Goal: Task Accomplishment & Management: Complete application form

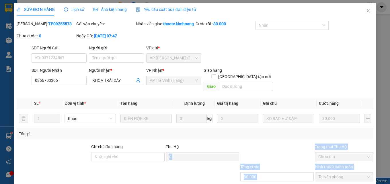
scroll to position [30, 0]
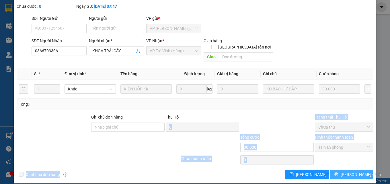
click at [341, 173] on button "[PERSON_NAME] và In" at bounding box center [352, 174] width 44 height 9
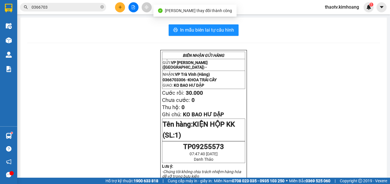
click at [81, 6] on input "0366703" at bounding box center [66, 7] width 68 height 6
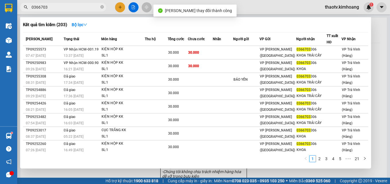
click at [81, 6] on input "0366703" at bounding box center [66, 7] width 68 height 6
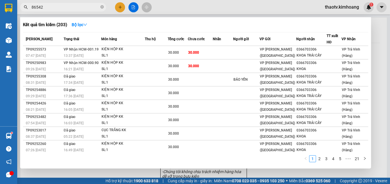
type input "865425"
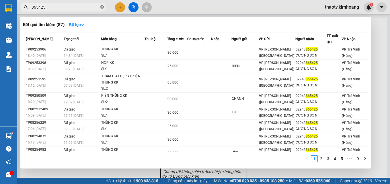
click at [102, 8] on icon "close-circle" at bounding box center [101, 6] width 3 height 3
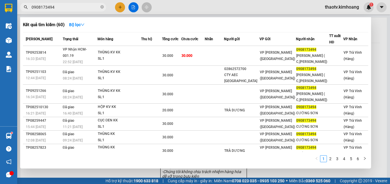
type input "0908173494"
click at [173, 54] on span "30.000" at bounding box center [167, 56] width 11 height 4
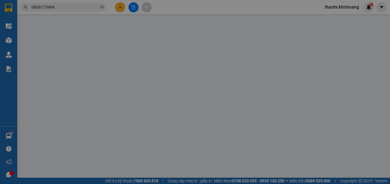
type input "0908173494"
type input "CƯỜNG SƠN ( C,HẠNH)"
type input "30.000"
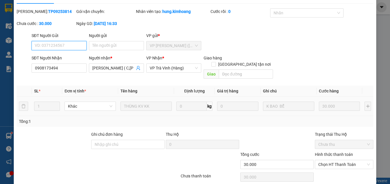
scroll to position [30, 0]
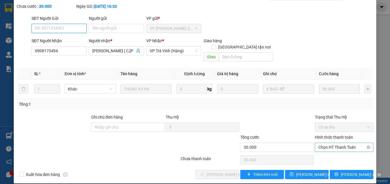
click at [328, 143] on span "Chọn HT Thanh Toán" at bounding box center [344, 147] width 52 height 9
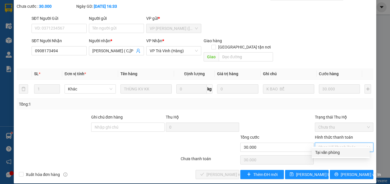
click at [331, 149] on div "Tại văn phòng" at bounding box center [340, 152] width 51 height 6
type input "0"
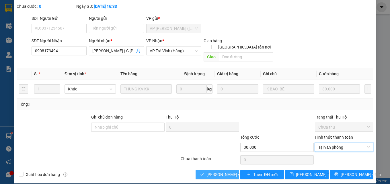
click at [224, 171] on span "[PERSON_NAME] và Giao hàng" at bounding box center [233, 174] width 55 height 6
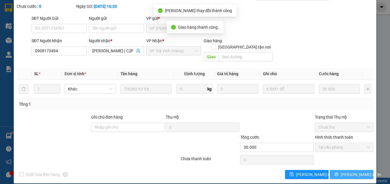
click at [335, 174] on button "[PERSON_NAME] và In" at bounding box center [352, 174] width 44 height 9
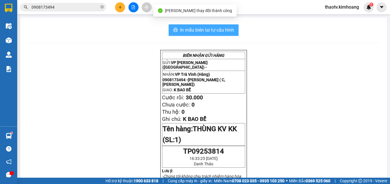
click at [230, 30] on span "In mẫu biên lai tự cấu hình" at bounding box center [207, 29] width 54 height 7
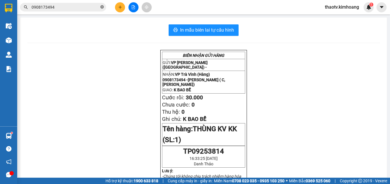
click at [101, 6] on icon "close-circle" at bounding box center [101, 6] width 3 height 3
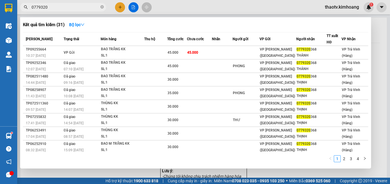
type input "0779320"
click at [119, 9] on div at bounding box center [195, 92] width 390 height 184
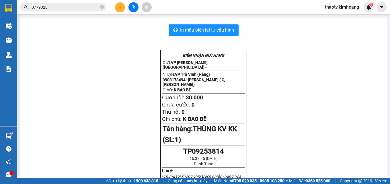
click at [121, 5] on icon "plus" at bounding box center [120, 7] width 4 height 4
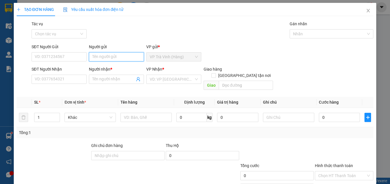
click at [108, 59] on input "Người gửi" at bounding box center [116, 56] width 55 height 9
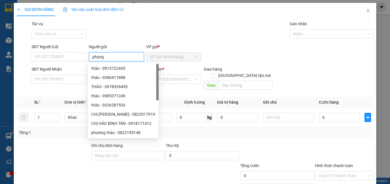
type input "phụng"
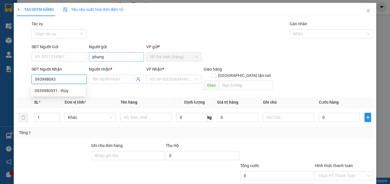
type input "0939980931"
drag, startPoint x: 60, startPoint y: 90, endPoint x: 105, endPoint y: 89, distance: 44.7
click at [60, 90] on div "0939980931 - thủy" at bounding box center [59, 90] width 48 height 6
type input "thủy"
type input "30.000"
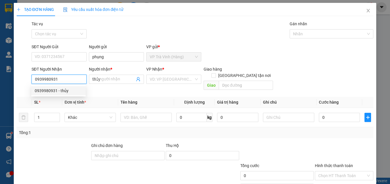
type input "30.000"
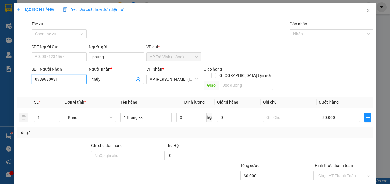
type input "0939980931"
click at [332, 171] on input "Hình thức thanh toán" at bounding box center [342, 175] width 48 height 9
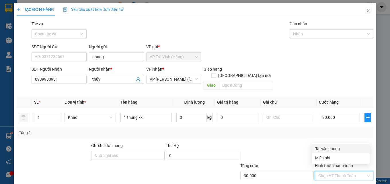
click at [325, 149] on div "Tại văn phòng" at bounding box center [340, 148] width 51 height 6
type input "0"
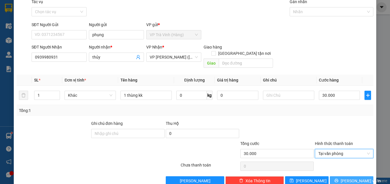
scroll to position [28, 0]
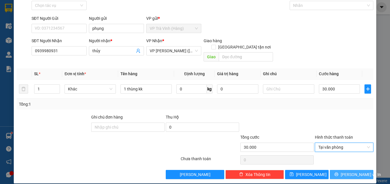
click at [337, 172] on icon "printer" at bounding box center [337, 174] width 4 height 4
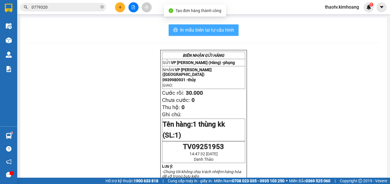
click at [219, 31] on span "In mẫu biên lai tự cấu hình" at bounding box center [207, 29] width 54 height 7
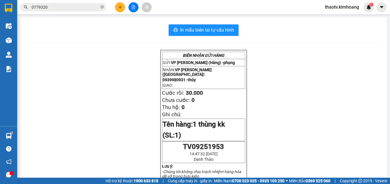
click at [122, 6] on icon "plus" at bounding box center [120, 7] width 4 height 4
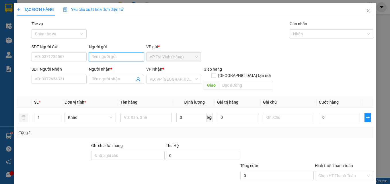
click at [133, 57] on input "Người gửi" at bounding box center [116, 56] width 55 height 9
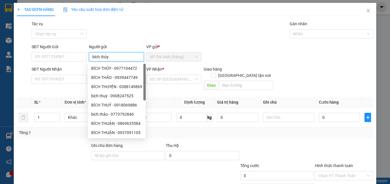
type input "bích thủy"
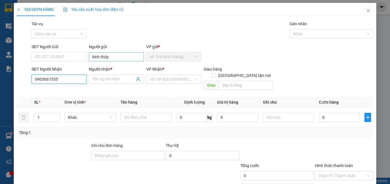
type input "0903667355"
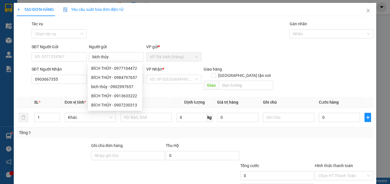
drag, startPoint x: 133, startPoint y: 57, endPoint x: 40, endPoint y: 148, distance: 130.1
click at [38, 149] on div at bounding box center [53, 152] width 75 height 20
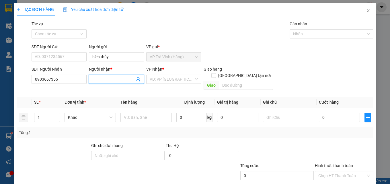
click at [95, 81] on input "Người nhận *" at bounding box center [113, 79] width 42 height 6
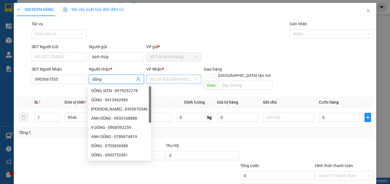
type input "dũng"
click at [179, 79] on input "search" at bounding box center [172, 79] width 44 height 9
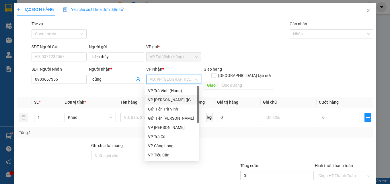
drag, startPoint x: 172, startPoint y: 96, endPoint x: 170, endPoint y: 99, distance: 3.1
click at [172, 97] on div "VP [PERSON_NAME] ([GEOGRAPHIC_DATA])" at bounding box center [171, 99] width 54 height 9
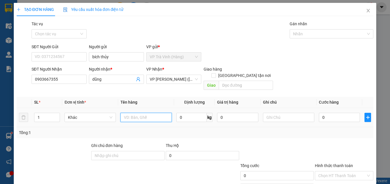
click at [146, 115] on input "text" at bounding box center [145, 117] width 51 height 9
type input "1 thùng kk"
click at [320, 115] on input "0" at bounding box center [339, 117] width 41 height 9
type input "3"
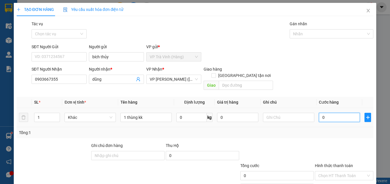
type input "3"
type input "30"
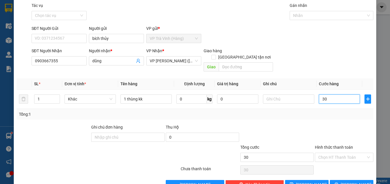
scroll to position [28, 0]
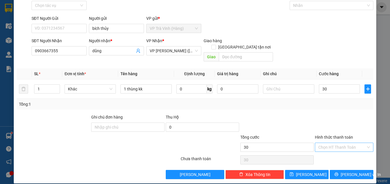
type input "30.000"
click at [338, 143] on input "Hình thức thanh toán" at bounding box center [342, 147] width 48 height 9
click at [337, 152] on div "Tại văn phòng" at bounding box center [340, 152] width 51 height 6
type input "0"
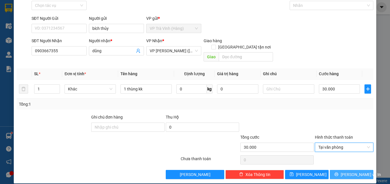
click at [336, 170] on button "[PERSON_NAME] và In" at bounding box center [352, 174] width 44 height 9
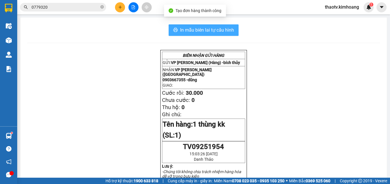
click at [216, 30] on span "In mẫu biên lai tự cấu hình" at bounding box center [207, 29] width 54 height 7
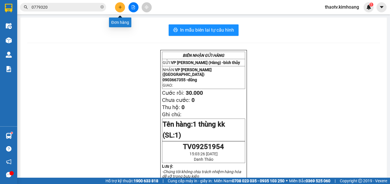
click at [119, 6] on icon "plus" at bounding box center [120, 7] width 4 height 4
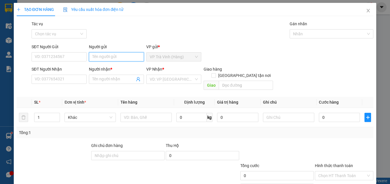
click at [132, 54] on input "Người gửi" at bounding box center [116, 56] width 55 height 9
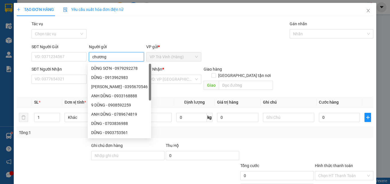
type input "chương"
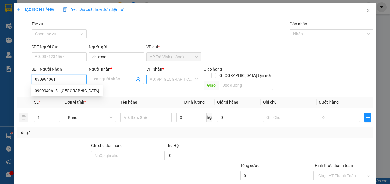
type input "0909940615"
click at [58, 93] on div "0909940615 - MINH GIANG" at bounding box center [67, 90] width 64 height 6
type input "MINH GIANG"
type input "30.000"
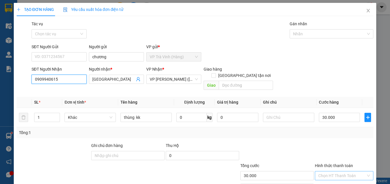
type input "0909940615"
click at [328, 171] on input "Hình thức thanh toán" at bounding box center [342, 175] width 48 height 9
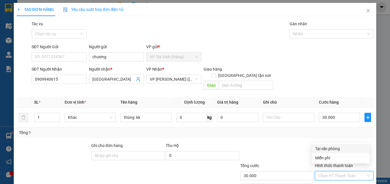
click at [322, 150] on div "Tại văn phòng" at bounding box center [340, 148] width 51 height 6
type input "0"
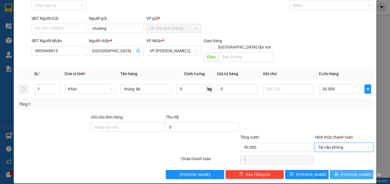
click at [330, 170] on button "[PERSON_NAME] và In" at bounding box center [352, 174] width 44 height 9
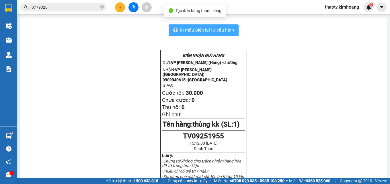
click at [174, 30] on icon "printer" at bounding box center [175, 30] width 4 height 4
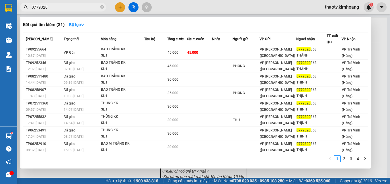
click at [71, 7] on input "0779320" at bounding box center [66, 7] width 68 height 6
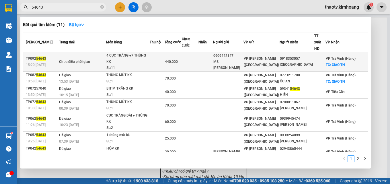
type input "54643"
click at [139, 53] on div "4 CỤC TRẮNG +7 THÙNG KK" at bounding box center [127, 58] width 43 height 12
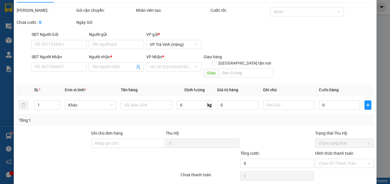
type input "0909442147"
type input "MS PHƯƠNG"
type input "0918353057"
type input "THANH HẢI"
checkbox input "true"
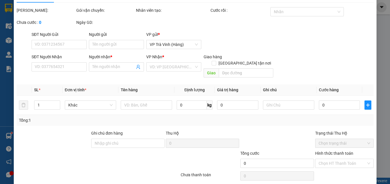
type input "GIAO TN"
type input "440.000"
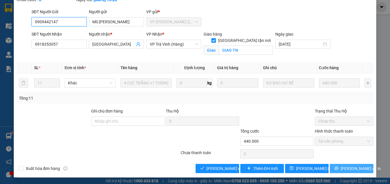
scroll to position [36, 0]
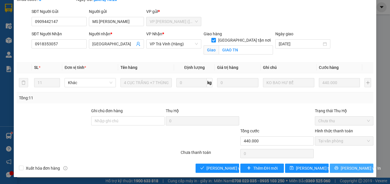
click at [337, 165] on button "[PERSON_NAME] và In" at bounding box center [352, 167] width 44 height 9
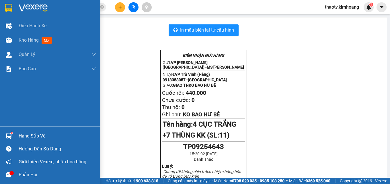
click at [36, 136] on div "Hàng sắp về" at bounding box center [57, 136] width 77 height 9
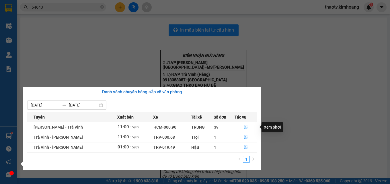
click at [244, 126] on icon "file-done" at bounding box center [246, 127] width 4 height 4
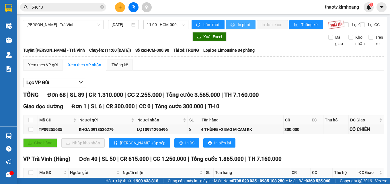
click at [243, 24] on span "In phơi" at bounding box center [244, 24] width 13 height 6
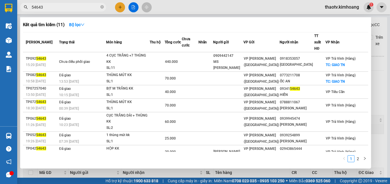
drag, startPoint x: 54, startPoint y: 6, endPoint x: 5, endPoint y: 22, distance: 51.9
click at [0, 23] on section "Kết quả tìm kiếm ( 11 ) Bộ lọc Mã ĐH Trạng thái Món hàng Thu hộ Tổng cước Chưa …" at bounding box center [195, 92] width 390 height 184
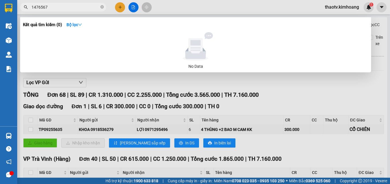
drag, startPoint x: 51, startPoint y: 5, endPoint x: 0, endPoint y: 7, distance: 51.3
click at [0, 7] on section "Kết quả tìm kiếm ( 0 ) Bộ lọc No Data 1476567 thaotv.kimhoang 1 Điều hành xe Kh…" at bounding box center [195, 92] width 390 height 184
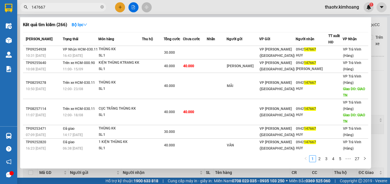
drag, startPoint x: 61, startPoint y: 5, endPoint x: 0, endPoint y: 20, distance: 62.7
click at [0, 20] on section "Kết quả tìm kiếm ( 266 ) Bộ lọc Mã ĐH Trạng thái Món hàng Thu hộ Tổng cước Chưa…" at bounding box center [195, 92] width 390 height 184
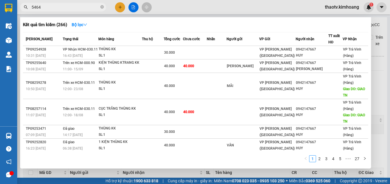
type input "54643"
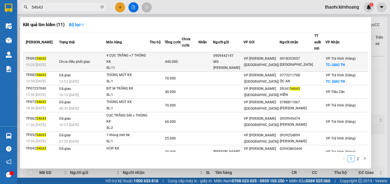
click at [165, 54] on td at bounding box center [157, 61] width 15 height 19
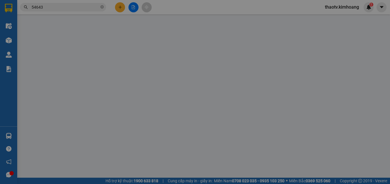
type input "0909442147"
type input "MS PHƯƠNG"
type input "0918353057"
type input "THANH HẢI"
checkbox input "true"
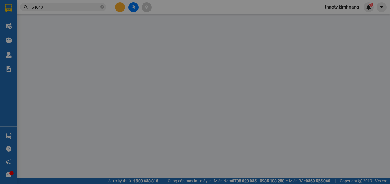
type input "GIAO TN"
type input "440.000"
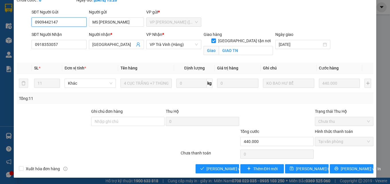
scroll to position [36, 0]
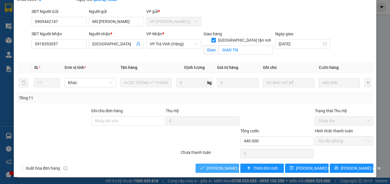
click at [217, 169] on span "[PERSON_NAME] và Giao hàng" at bounding box center [233, 168] width 55 height 6
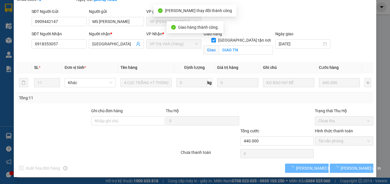
scroll to position [43, 0]
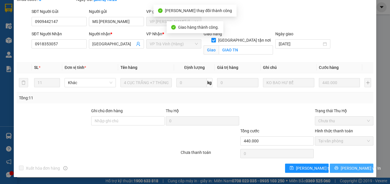
click at [347, 171] on span "[PERSON_NAME] và In" at bounding box center [361, 168] width 40 height 6
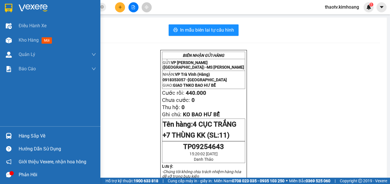
click at [10, 135] on img at bounding box center [9, 136] width 6 height 6
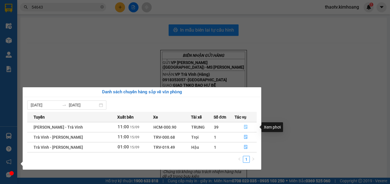
click at [245, 126] on icon "file-done" at bounding box center [246, 127] width 4 height 4
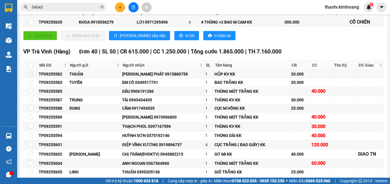
scroll to position [86, 0]
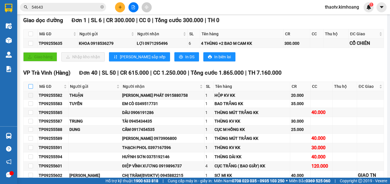
click at [31, 89] on input "checkbox" at bounding box center [30, 86] width 5 height 5
checkbox input "true"
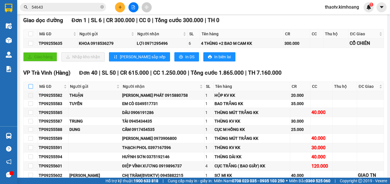
checkbox input "true"
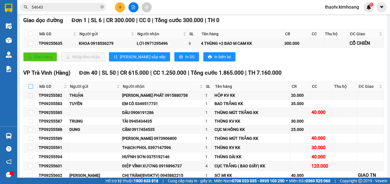
checkbox input "true"
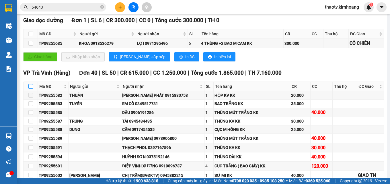
checkbox input "true"
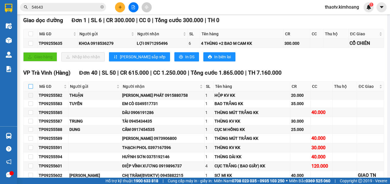
checkbox input "true"
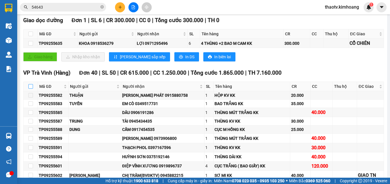
checkbox input "true"
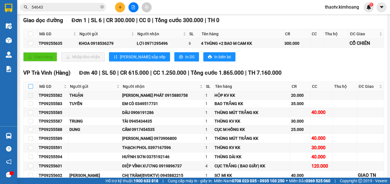
checkbox input "true"
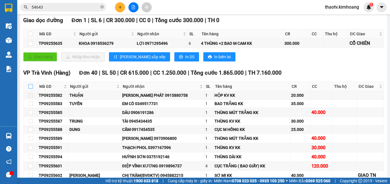
checkbox input "true"
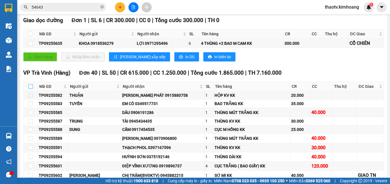
checkbox input "true"
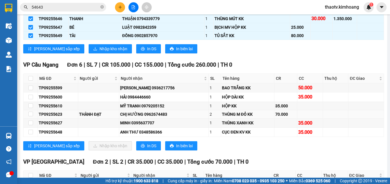
scroll to position [516, 0]
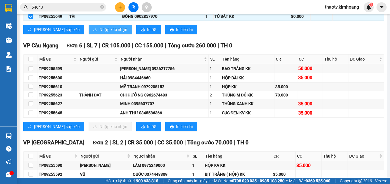
click at [99, 33] on span "Nhập kho nhận" at bounding box center [113, 29] width 28 height 6
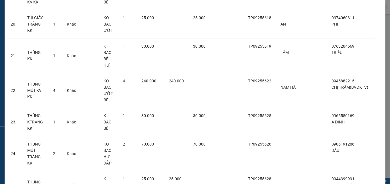
scroll to position [811, 0]
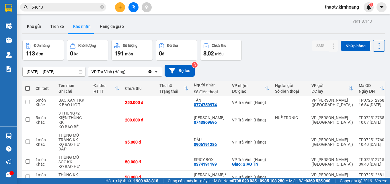
drag, startPoint x: 54, startPoint y: 8, endPoint x: 8, endPoint y: 17, distance: 46.8
click at [5, 17] on section "Kết quả tìm kiếm ( 11 ) Bộ lọc Mã ĐH Trạng thái Món hàng Thu hộ Tổng cước Chưa …" at bounding box center [195, 92] width 390 height 184
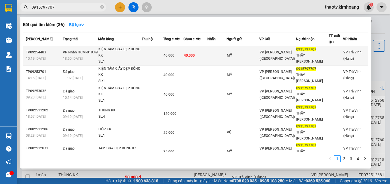
type input "0915797707"
click at [131, 52] on div "KIỆN TẤM GIẤY DẸP BÔNG KK" at bounding box center [119, 52] width 43 height 12
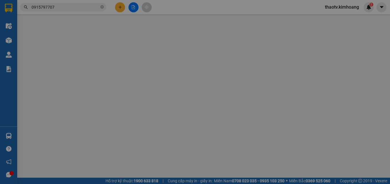
type input "MỸ"
type input "0915797707"
type input "THẦY MINH TRÍ"
type input "40.000"
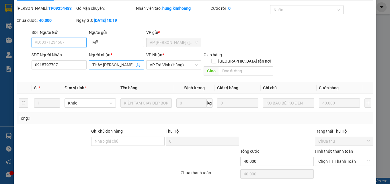
scroll to position [30, 0]
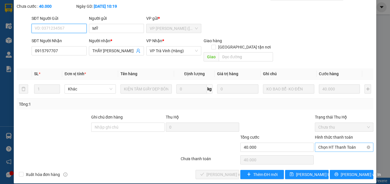
click at [335, 143] on span "Chọn HT Thanh Toán" at bounding box center [344, 147] width 52 height 9
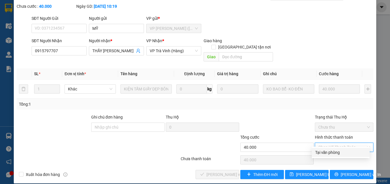
click at [325, 153] on div "Tại văn phòng" at bounding box center [340, 152] width 51 height 6
type input "0"
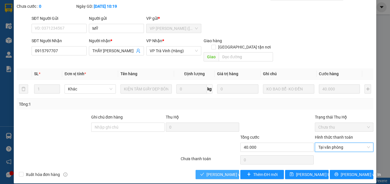
click at [216, 171] on span "[PERSON_NAME] và Giao hàng" at bounding box center [233, 174] width 55 height 6
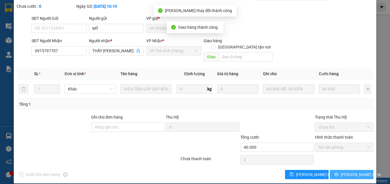
click at [347, 175] on span "[PERSON_NAME] và In" at bounding box center [361, 174] width 40 height 6
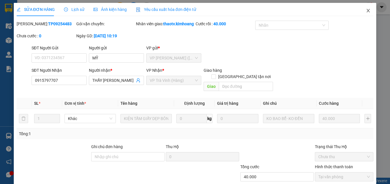
click at [361, 11] on span "Close" at bounding box center [368, 11] width 16 height 16
click at [362, 11] on span "thaotv.kimhoang" at bounding box center [341, 6] width 43 height 7
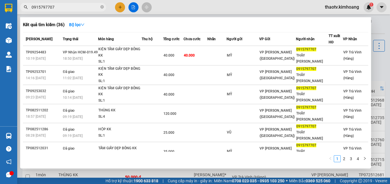
drag, startPoint x: 58, startPoint y: 8, endPoint x: 0, endPoint y: 13, distance: 58.1
click at [0, 13] on section "Kết quả tìm kiếm ( 36 ) Bộ lọc Mã ĐH Trạng thái Món hàng Thu hộ Tổng cước Chưa …" at bounding box center [195, 92] width 390 height 184
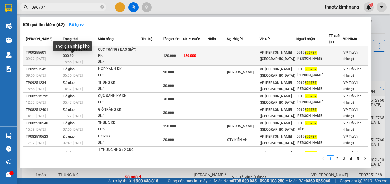
type input "896737"
click at [80, 60] on span "15:55 [DATE]" at bounding box center [73, 62] width 20 height 4
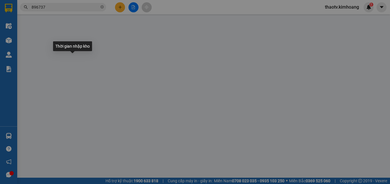
type input "0919896737"
type input "ĐIỆP VĨNH XƯƠNG"
type input "120.000"
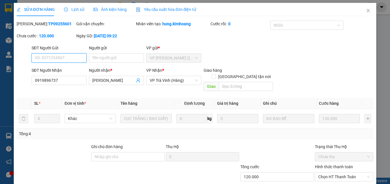
scroll to position [27, 0]
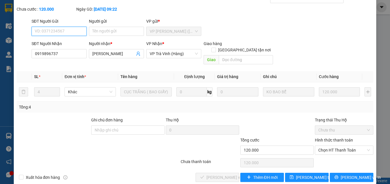
drag, startPoint x: 336, startPoint y: 144, endPoint x: 332, endPoint y: 149, distance: 6.7
click at [335, 146] on span "Chọn HT Thanh Toán" at bounding box center [344, 150] width 52 height 9
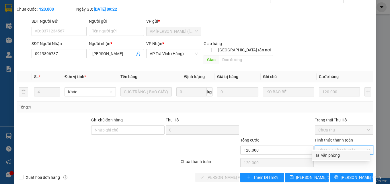
click at [321, 157] on div "Tại văn phòng" at bounding box center [340, 155] width 51 height 6
type input "0"
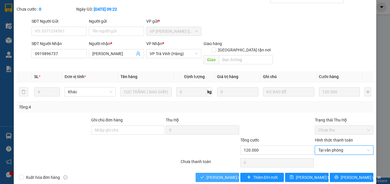
click at [221, 174] on span "[PERSON_NAME] và Giao hàng" at bounding box center [233, 177] width 55 height 6
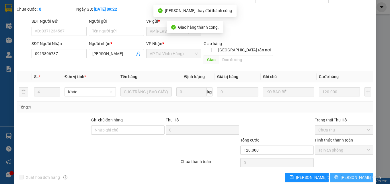
click at [345, 177] on span "[PERSON_NAME] và In" at bounding box center [361, 177] width 40 height 6
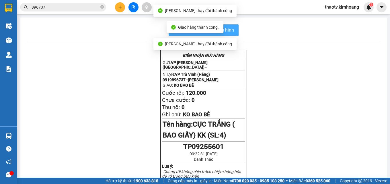
click at [229, 31] on span "In mẫu biên lai tự cấu hình" at bounding box center [207, 29] width 54 height 7
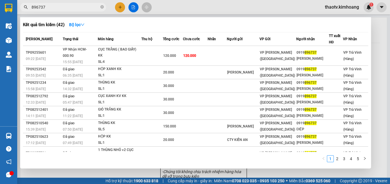
drag, startPoint x: 56, startPoint y: 7, endPoint x: 0, endPoint y: -4, distance: 57.1
click at [0, 0] on html "Kết quả tìm kiếm ( 42 ) Bộ lọc Mã ĐH Trạng thái Món hàng Thu hộ Tổng cước Chưa …" at bounding box center [195, 92] width 390 height 184
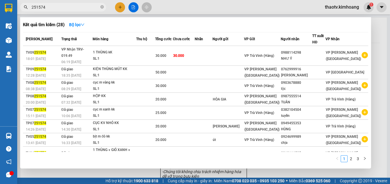
type input "251574"
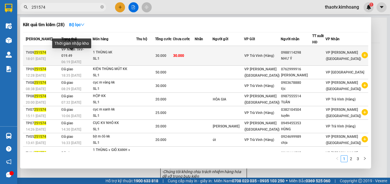
click at [71, 60] on span "06:19 - 13/09" at bounding box center [71, 62] width 20 height 4
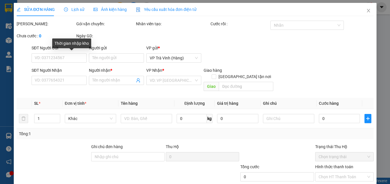
type input "0988114298"
type input "NHƯ Ý"
type input "30.000"
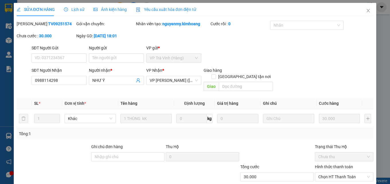
click at [71, 9] on span "Lịch sử" at bounding box center [74, 9] width 20 height 5
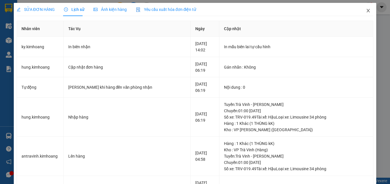
click at [366, 9] on icon "close" at bounding box center [368, 10] width 5 height 5
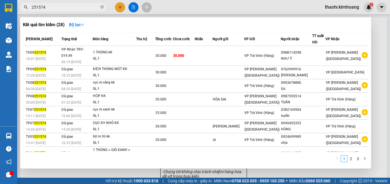
drag, startPoint x: 54, startPoint y: 5, endPoint x: 8, endPoint y: 0, distance: 46.1
click at [0, 9] on section "Kết quả tìm kiếm ( 28 ) Bộ lọc Mã ĐH Trạng thái Món hàng Thu hộ Tổng cước Chưa …" at bounding box center [195, 92] width 390 height 184
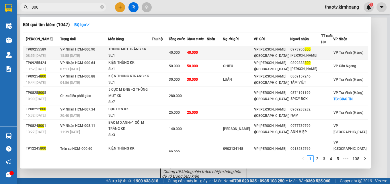
type input "800"
click at [163, 52] on td at bounding box center [160, 52] width 17 height 13
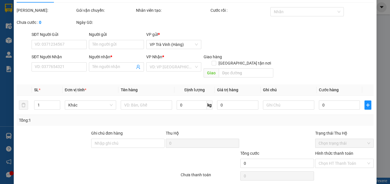
type input "0973906800"
type input "VÕ NGỌC THU"
type input "40.000"
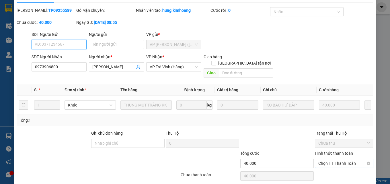
scroll to position [13, 0]
drag, startPoint x: 339, startPoint y: 155, endPoint x: 337, endPoint y: 162, distance: 7.5
click at [339, 159] on span "Chọn HT Thanh Toán" at bounding box center [344, 163] width 52 height 9
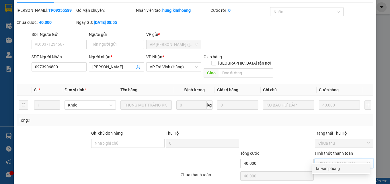
drag, startPoint x: 332, startPoint y: 168, endPoint x: 267, endPoint y: 168, distance: 65.4
click at [332, 168] on div "Tại văn phòng" at bounding box center [340, 168] width 51 height 6
type input "0"
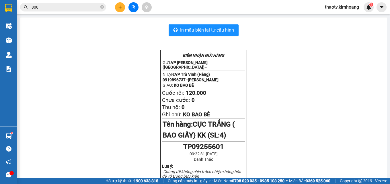
click at [99, 4] on input "800" at bounding box center [66, 7] width 68 height 6
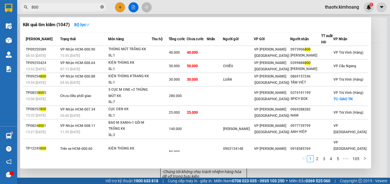
click at [101, 8] on icon "close-circle" at bounding box center [101, 6] width 3 height 3
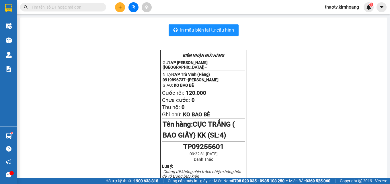
drag, startPoint x: 101, startPoint y: 7, endPoint x: 85, endPoint y: 10, distance: 16.5
click at [98, 8] on span at bounding box center [63, 7] width 86 height 9
click at [85, 10] on input "text" at bounding box center [66, 7] width 68 height 6
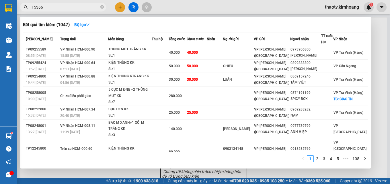
type input "153666"
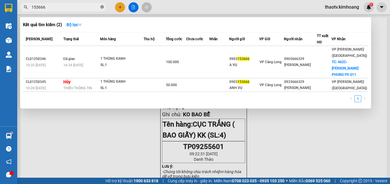
click at [102, 8] on icon "close-circle" at bounding box center [101, 6] width 3 height 3
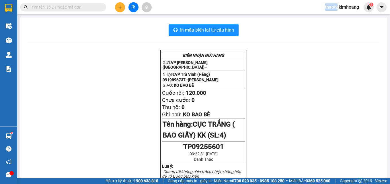
click at [93, 8] on span at bounding box center [63, 7] width 86 height 9
click at [88, 8] on input "text" at bounding box center [66, 7] width 68 height 6
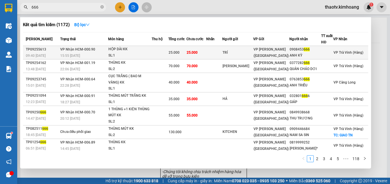
type input "666"
click at [206, 49] on td "25.000" at bounding box center [196, 52] width 20 height 13
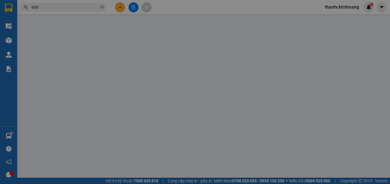
type input "TRÍ"
type input "0908453666"
type input "ANH KỲ"
type input "25.000"
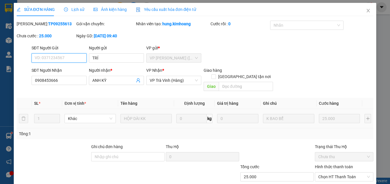
scroll to position [30, 0]
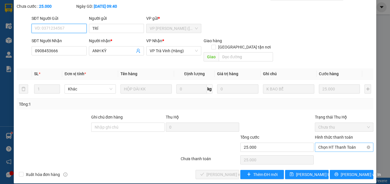
click at [326, 143] on span "Chọn HT Thanh Toán" at bounding box center [344, 147] width 52 height 9
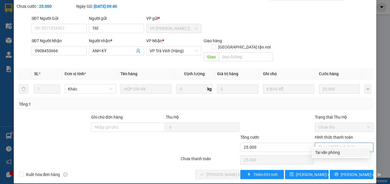
click at [334, 147] on div "Total Paid Fee 0 Total UnPaid Fee 25.000 Cash Collection Total Fee Mã ĐH: TP092…" at bounding box center [195, 85] width 357 height 188
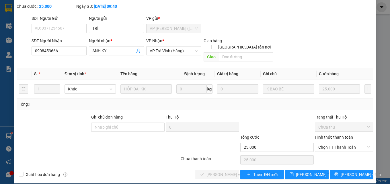
drag, startPoint x: 337, startPoint y: 142, endPoint x: 336, endPoint y: 160, distance: 17.6
click at [337, 143] on span "Chọn HT Thanh Toán" at bounding box center [344, 147] width 52 height 9
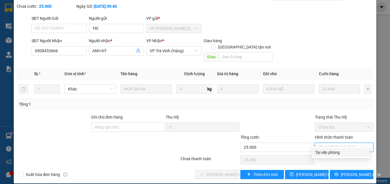
click at [340, 152] on div "Tại văn phòng" at bounding box center [340, 152] width 51 height 6
type input "0"
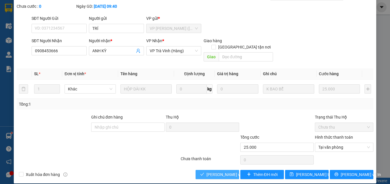
click at [228, 171] on span "[PERSON_NAME] và Giao hàng" at bounding box center [233, 174] width 55 height 6
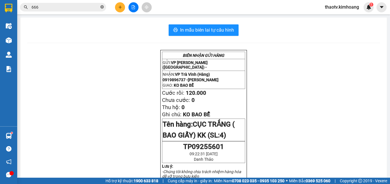
click at [101, 7] on icon "close-circle" at bounding box center [101, 6] width 3 height 3
drag, startPoint x: 101, startPoint y: 7, endPoint x: 88, endPoint y: 9, distance: 13.3
click at [97, 7] on span at bounding box center [63, 7] width 86 height 9
click at [87, 9] on input "text" at bounding box center [66, 7] width 68 height 6
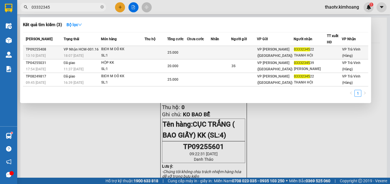
type input "03332345"
click at [211, 55] on td at bounding box center [199, 52] width 24 height 13
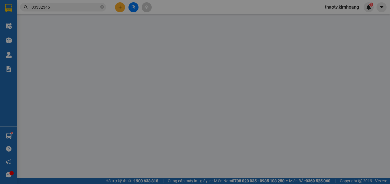
type input "0333234522"
type input "THANH HỘI"
type input "25.000"
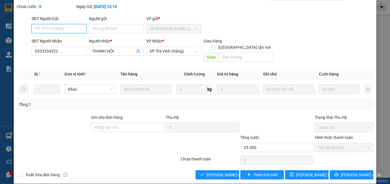
scroll to position [30, 0]
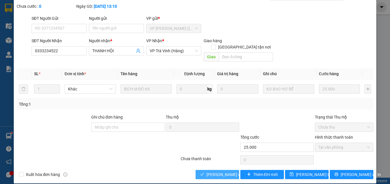
click at [224, 171] on span "[PERSON_NAME] và Giao hàng" at bounding box center [233, 174] width 55 height 6
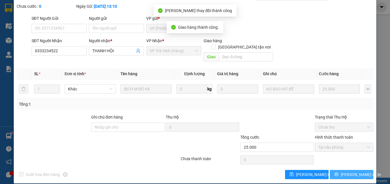
click at [352, 173] on span "[PERSON_NAME] và In" at bounding box center [361, 174] width 40 height 6
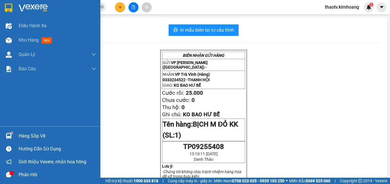
click at [31, 136] on div "Hàng sắp về" at bounding box center [57, 136] width 77 height 9
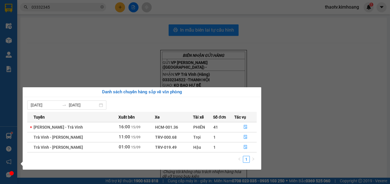
click at [82, 12] on section "Kết quả tìm kiếm ( 3 ) Bộ lọc Mã ĐH Trạng thái Món hàng Thu hộ Tổng cước Chưa c…" at bounding box center [195, 92] width 390 height 184
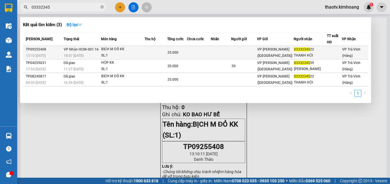
click at [157, 49] on td at bounding box center [155, 52] width 23 height 13
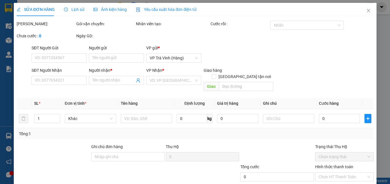
type input "0333234522"
type input "THANH HỘI"
type input "25.000"
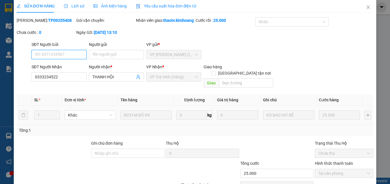
scroll to position [36, 0]
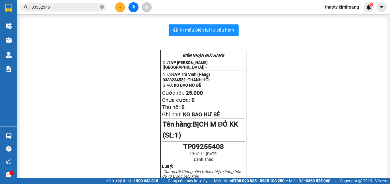
click at [101, 9] on icon "close-circle" at bounding box center [101, 6] width 3 height 3
click at [88, 11] on span at bounding box center [63, 7] width 86 height 9
click at [78, 6] on input "text" at bounding box center [66, 7] width 68 height 6
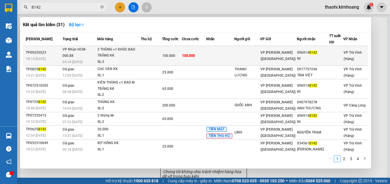
type input "8142"
click at [256, 53] on td at bounding box center [247, 56] width 26 height 20
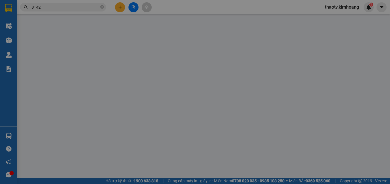
type input "0969148142"
type input "NI"
type input "100.000"
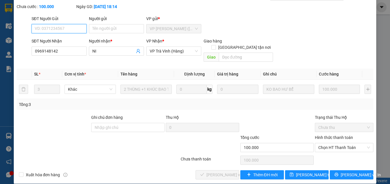
scroll to position [30, 0]
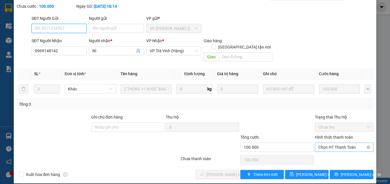
click at [345, 143] on span "Chọn HT Thanh Toán" at bounding box center [344, 147] width 52 height 9
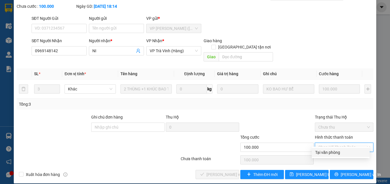
click at [338, 153] on div "Tại văn phòng" at bounding box center [340, 152] width 51 height 6
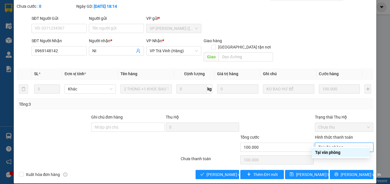
type input "0"
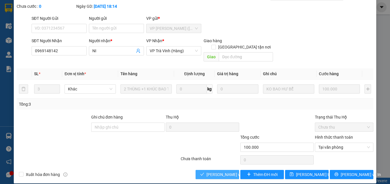
drag, startPoint x: 222, startPoint y: 167, endPoint x: 301, endPoint y: 159, distance: 79.0
click at [223, 171] on span "[PERSON_NAME] và Giao hàng" at bounding box center [233, 174] width 55 height 6
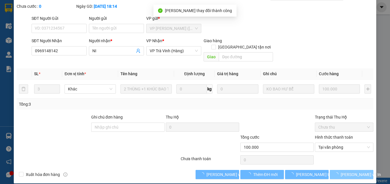
click at [331, 170] on button "[PERSON_NAME] và In" at bounding box center [352, 174] width 44 height 9
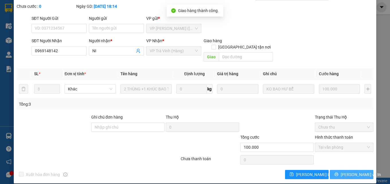
click at [348, 173] on span "[PERSON_NAME] và In" at bounding box center [361, 174] width 40 height 6
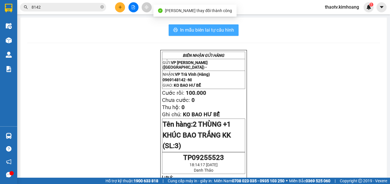
click at [218, 28] on span "In mẫu biên lai tự cấu hình" at bounding box center [207, 29] width 54 height 7
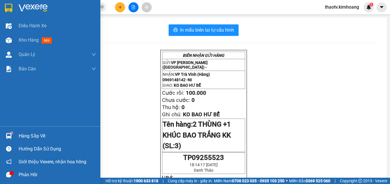
click at [43, 137] on div "Hàng sắp về" at bounding box center [57, 136] width 77 height 9
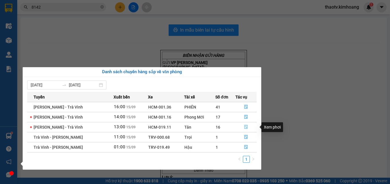
click at [245, 128] on icon "file-done" at bounding box center [246, 127] width 4 height 4
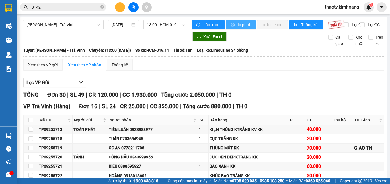
click at [245, 24] on span "In phơi" at bounding box center [244, 24] width 13 height 6
click at [186, 10] on div "Kết quả tìm kiếm ( 31 ) Bộ lọc Mã ĐH Trạng thái Món hàng Thu hộ Tổng cước Chưa …" at bounding box center [195, 7] width 390 height 14
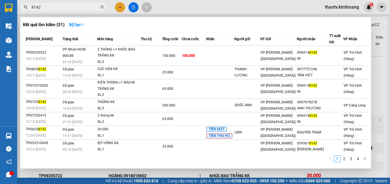
drag, startPoint x: 63, startPoint y: 5, endPoint x: 14, endPoint y: 11, distance: 50.0
click at [15, 11] on section "Kết quả tìm kiếm ( 31 ) Bộ lọc Mã ĐH Trạng thái Món hàng Thu hộ Tổng cước Chưa …" at bounding box center [195, 92] width 390 height 184
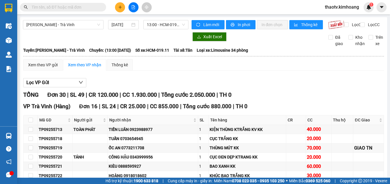
click at [49, 4] on input "text" at bounding box center [66, 7] width 68 height 6
type input "03"
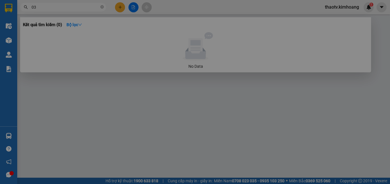
type input "0969148142"
type input "NI"
type input "100.000"
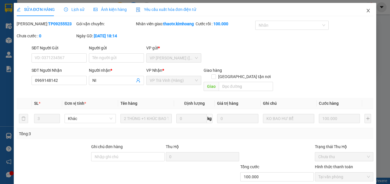
click at [366, 11] on icon "close" at bounding box center [368, 10] width 5 height 5
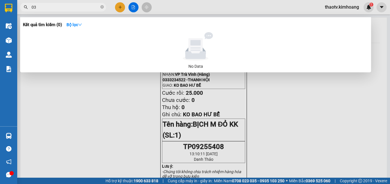
click at [57, 7] on input "03" at bounding box center [66, 7] width 68 height 6
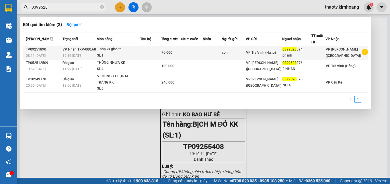
type input "0399528"
click at [245, 53] on div "con" at bounding box center [234, 53] width 24 height 6
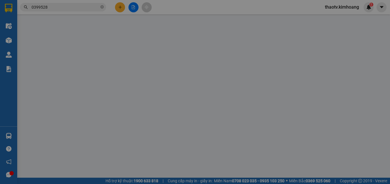
type input "con"
type input "0399528594"
type input "phanh"
type input "70.000"
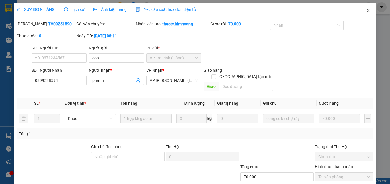
click at [366, 9] on icon "close" at bounding box center [368, 10] width 5 height 5
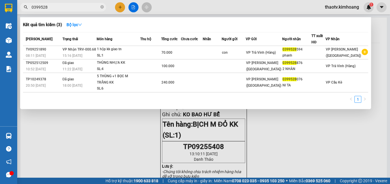
drag, startPoint x: 52, startPoint y: 8, endPoint x: 0, endPoint y: 0, distance: 52.1
click at [0, 0] on section "Kết quả tìm kiếm ( 3 ) Bộ lọc Mã ĐH Trạng thái Món hàng Thu hộ Tổng cước Chưa c…" at bounding box center [195, 92] width 390 height 184
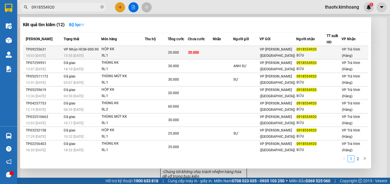
type input "0918554920"
click at [146, 52] on td at bounding box center [156, 52] width 23 height 13
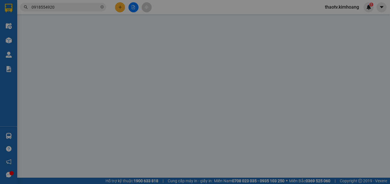
type input "0918554920"
type input "BỬU"
type input "20.000"
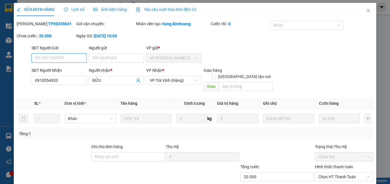
scroll to position [27, 0]
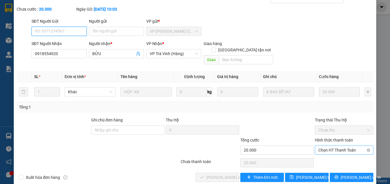
click at [345, 146] on span "Chọn HT Thanh Toán" at bounding box center [344, 150] width 52 height 9
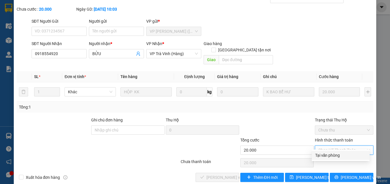
click at [331, 155] on div "Tại văn phòng" at bounding box center [340, 155] width 51 height 6
type input "0"
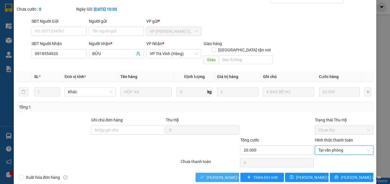
click at [226, 174] on span "[PERSON_NAME] và Giao hàng" at bounding box center [233, 177] width 55 height 6
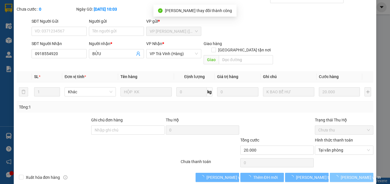
click at [344, 171] on div "Total Paid Fee 0 Total UnPaid Fee 20.000 Cash Collection Total Fee Mã ĐH: TP092…" at bounding box center [195, 88] width 357 height 188
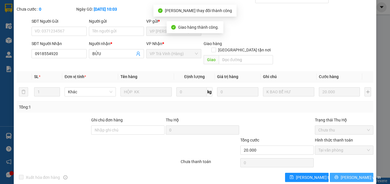
click at [348, 177] on span "[PERSON_NAME] và In" at bounding box center [361, 177] width 40 height 6
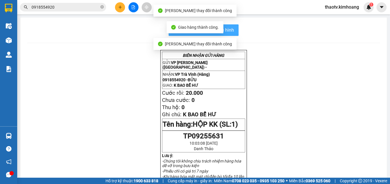
click at [234, 34] on button "In mẫu biên lai tự cấu hình" at bounding box center [204, 29] width 70 height 11
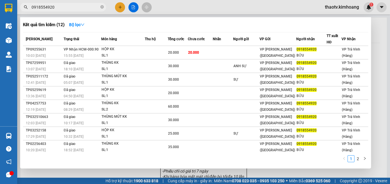
drag, startPoint x: 57, startPoint y: 8, endPoint x: 2, endPoint y: 14, distance: 55.4
click at [0, 14] on section "Kết quả tìm kiếm ( 12 ) Bộ lọc Mã ĐH Trạng thái Món hàng Thu hộ Tổng cước Chưa …" at bounding box center [195, 92] width 390 height 184
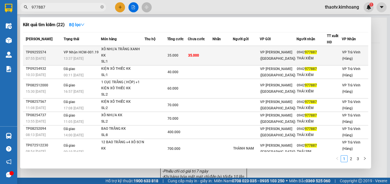
type input "977887"
click at [179, 55] on div "35.000" at bounding box center [177, 55] width 20 height 6
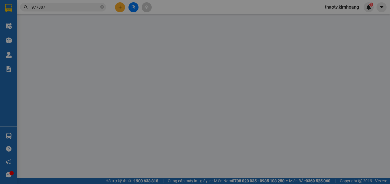
type input "0942977887"
type input "THÁI XIÊM"
type input "35.000"
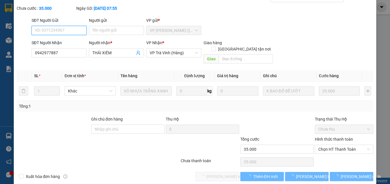
scroll to position [30, 0]
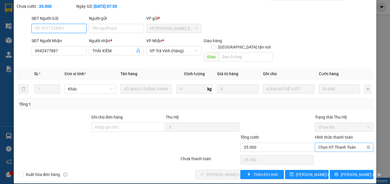
click at [336, 143] on span "Chọn HT Thanh Toán" at bounding box center [344, 147] width 52 height 9
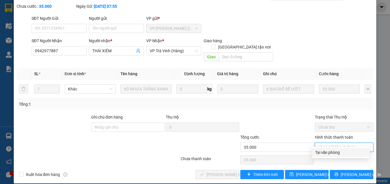
click at [332, 152] on div "Tại văn phòng" at bounding box center [340, 152] width 51 height 6
type input "0"
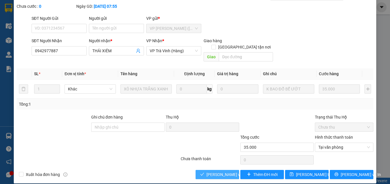
click at [218, 171] on span "[PERSON_NAME] và Giao hàng" at bounding box center [233, 174] width 55 height 6
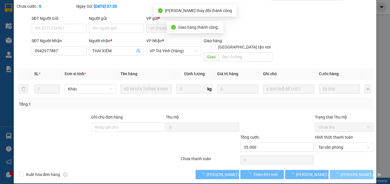
click at [346, 171] on span "[PERSON_NAME] và In" at bounding box center [361, 174] width 40 height 6
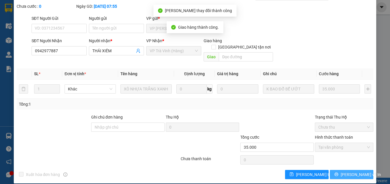
click at [354, 174] on span "[PERSON_NAME] và In" at bounding box center [361, 174] width 40 height 6
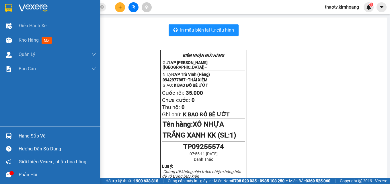
click at [10, 135] on img at bounding box center [9, 136] width 6 height 6
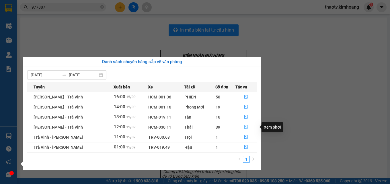
click at [243, 129] on button "button" at bounding box center [246, 126] width 21 height 9
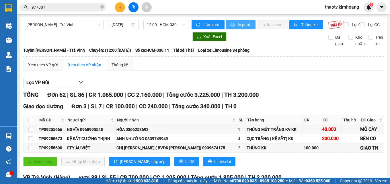
click at [243, 21] on button "In phơi" at bounding box center [241, 24] width 30 height 9
